Goal: Task Accomplishment & Management: Complete application form

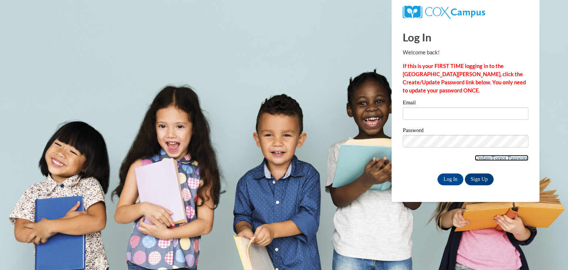
click at [493, 160] on link "Update/Forgot Password" at bounding box center [502, 158] width 54 height 6
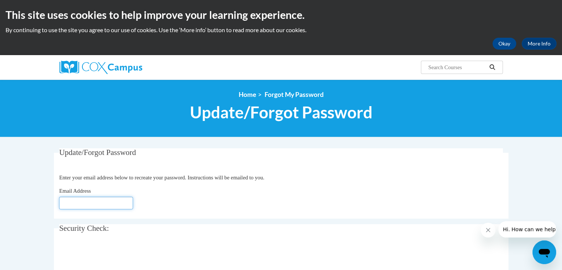
click at [104, 200] on input "Email Address" at bounding box center [96, 203] width 74 height 13
type input "geist.bethanymae@gmail.com"
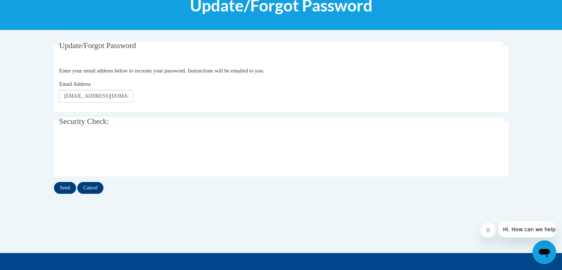
scroll to position [109, 0]
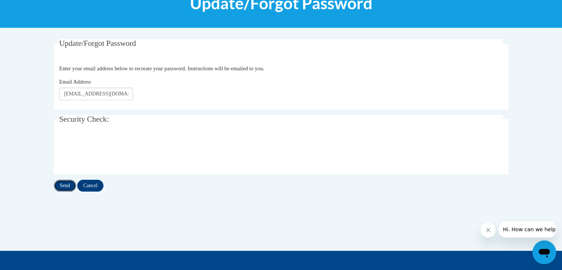
click at [62, 185] on input "Send" at bounding box center [65, 186] width 22 height 12
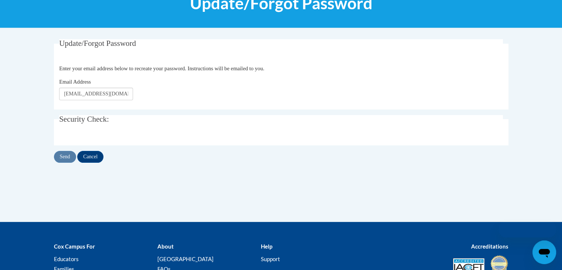
scroll to position [109, 0]
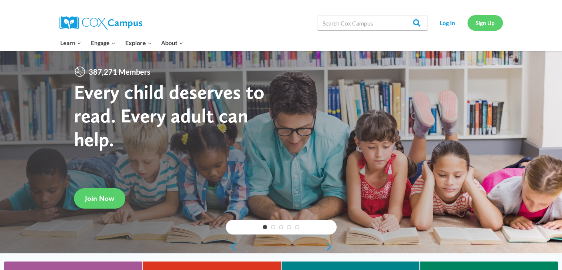
click at [485, 23] on link "Sign Up" at bounding box center [485, 22] width 35 height 15
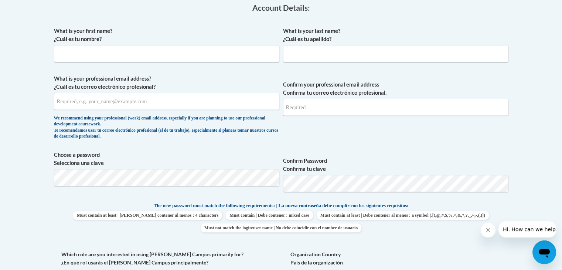
scroll to position [202, 0]
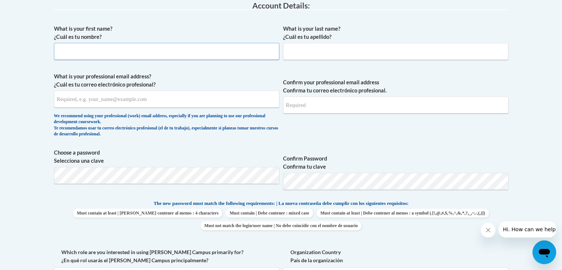
click at [206, 48] on input "What is your first name? ¿Cuál es tu nombre?" at bounding box center [166, 51] width 225 height 17
type input "Bethany"
type input "Geist"
type input "geist.bethanymae@gmail.com"
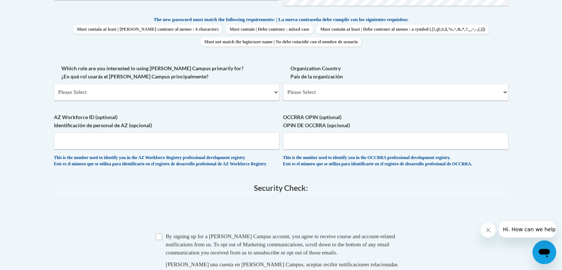
scroll to position [390, 0]
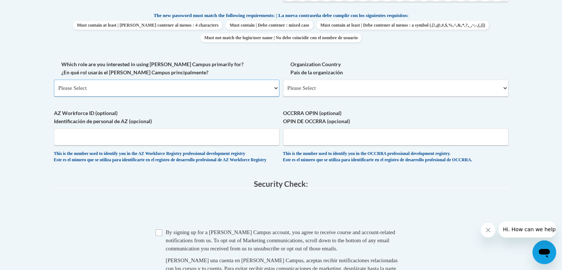
click at [275, 88] on select "Please Select College/University | Colegio/Universidad Community/Nonprofit Part…" at bounding box center [166, 87] width 225 height 17
select select "fbf2d438-af2f-41f8-98f1-81c410e29de3"
click at [54, 79] on select "Please Select College/University | Colegio/Universidad Community/Nonprofit Part…" at bounding box center [166, 87] width 225 height 17
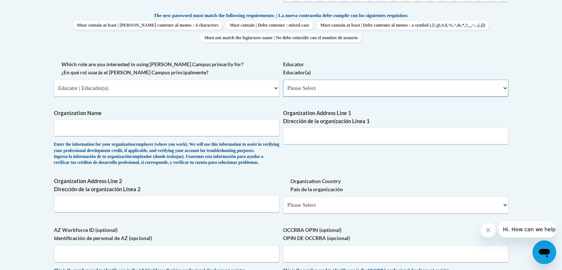
click at [502, 88] on select "Please Select Early Learning/Daycare Teacher/Family Home Care Provider | Maestr…" at bounding box center [395, 87] width 225 height 17
select select "8e40623d-54d0-45cd-9f92-5df65cd3f8cf"
click at [283, 79] on select "Please Select Early Learning/Daycare Teacher/Family Home Care Provider | Maestr…" at bounding box center [395, 87] width 225 height 17
click at [211, 128] on input "Organization Name" at bounding box center [166, 127] width 225 height 17
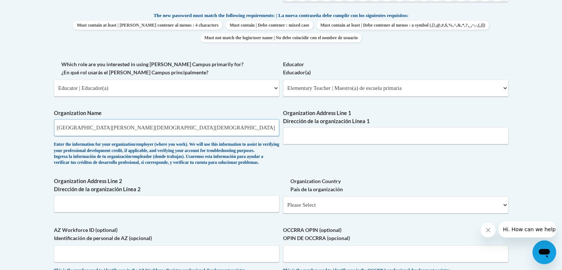
type input "Saint John the Evangelist Catholic School"
click at [311, 135] on input "Organization Address Line 1 Dirección de la organización Línea 1" at bounding box center [395, 135] width 225 height 17
type input "240 Arnold Street"
click at [342, 213] on select "Please Select United States | Estados Unidos Outside of the United States | Fue…" at bounding box center [395, 204] width 225 height 17
select select "ad49bcad-a171-4b2e-b99c-48b446064914"
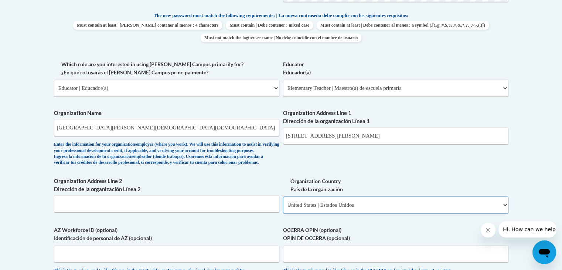
click at [283, 208] on select "Please Select United States | Estados Unidos Outside of the United States | Fue…" at bounding box center [395, 204] width 225 height 17
select select
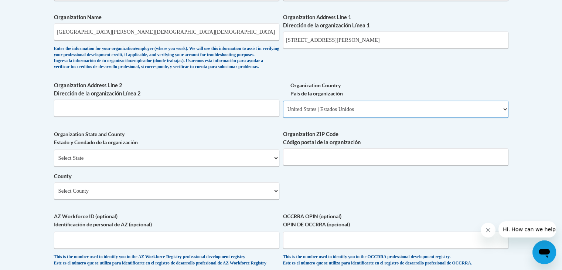
scroll to position [492, 0]
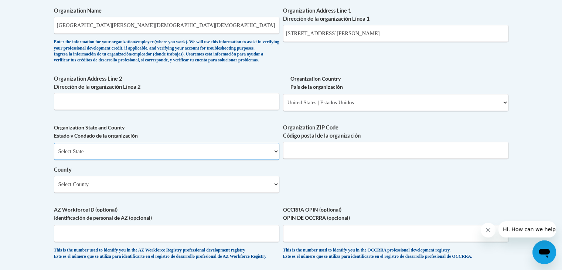
click at [278, 160] on select "Select State Alabama Alaska Arizona Arkansas California Colorado Connecticut De…" at bounding box center [166, 151] width 225 height 17
select select "Georgia"
click at [54, 155] on select "Select State Alabama Alaska Arizona Arkansas California Colorado Connecticut De…" at bounding box center [166, 151] width 225 height 17
click at [305, 159] on input "Organization ZIP Code Código postal de la organización" at bounding box center [395, 150] width 225 height 17
type input "30354"
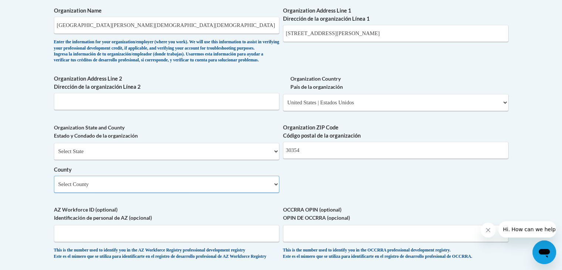
click at [273, 193] on select "Select County Appling Atkinson Bacon Baker Baldwin Banks Barrow Bartow Ben Hill…" at bounding box center [166, 184] width 225 height 17
select select "Fulton"
click at [54, 188] on select "Select County Appling Atkinson Bacon Baker Baldwin Banks Barrow Bartow Ben Hill…" at bounding box center [166, 184] width 225 height 17
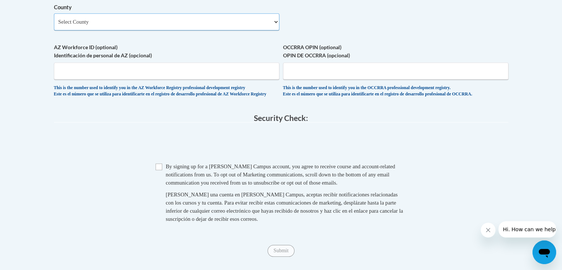
scroll to position [665, 0]
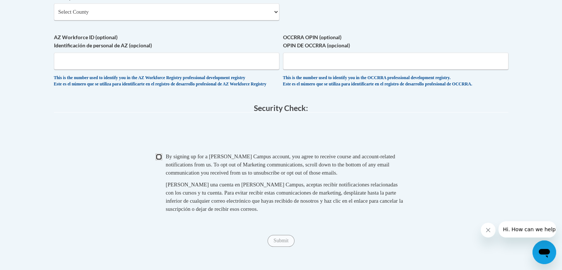
click at [157, 160] on input "Checkbox" at bounding box center [159, 156] width 7 height 7
checkbox input "true"
click at [282, 247] on input "Submit" at bounding box center [281, 241] width 27 height 12
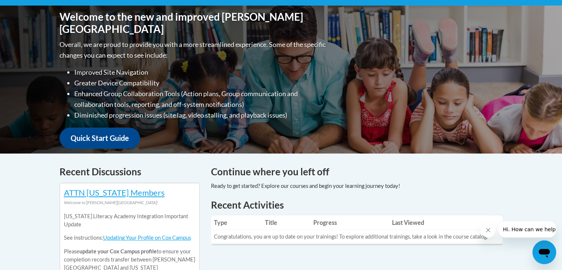
scroll to position [191, 0]
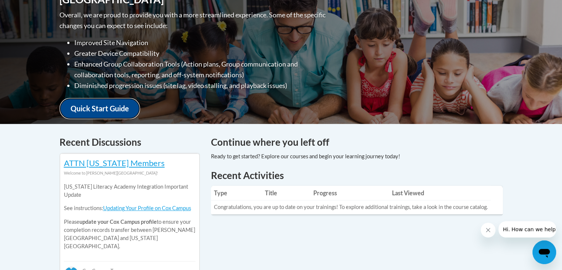
click at [106, 103] on link "Quick Start Guide" at bounding box center [100, 108] width 81 height 21
